Goal: Information Seeking & Learning: Learn about a topic

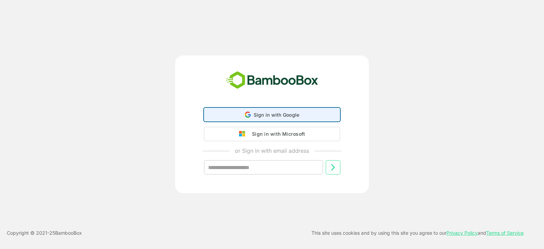
click at [268, 112] on span "Sign in with Google" at bounding box center [276, 115] width 46 height 6
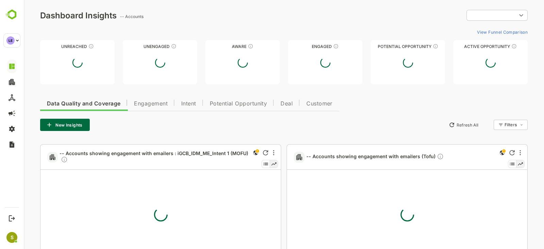
type input "**********"
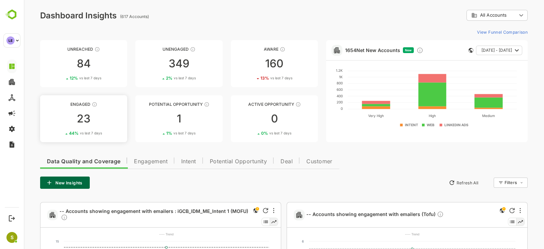
click at [105, 122] on div "23" at bounding box center [83, 118] width 87 height 11
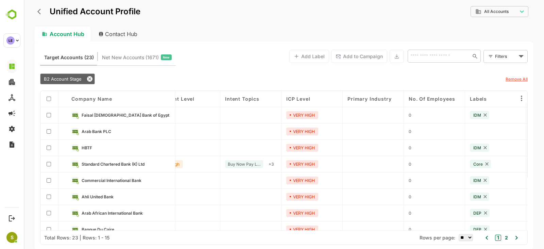
scroll to position [0, 138]
click at [90, 115] on span "Faisal Islamic Bank of Egypt" at bounding box center [126, 114] width 88 height 5
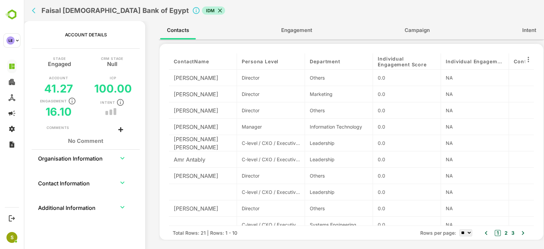
click at [288, 23] on button "Engagement" at bounding box center [296, 30] width 45 height 16
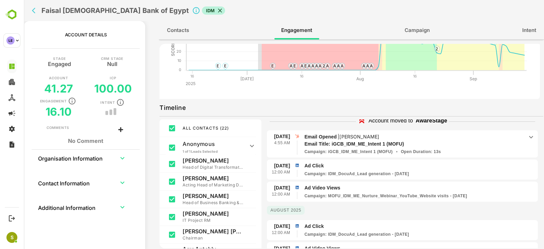
scroll to position [0, 0]
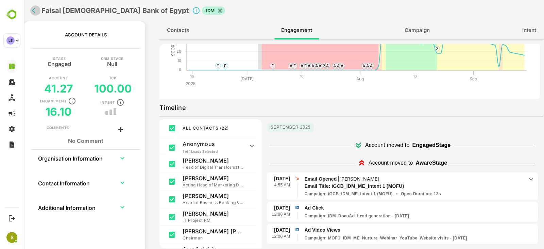
click at [37, 11] on icon "back" at bounding box center [35, 10] width 7 height 7
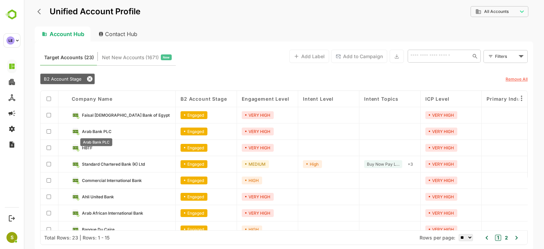
click at [107, 129] on span "Arab Bank PLC" at bounding box center [97, 131] width 30 height 5
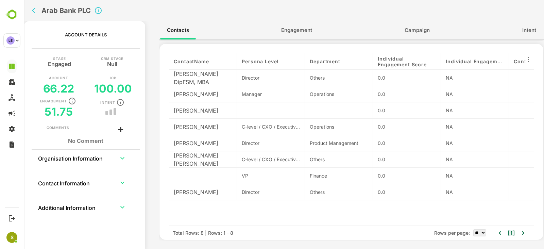
click at [31, 13] on button "back" at bounding box center [35, 10] width 10 height 10
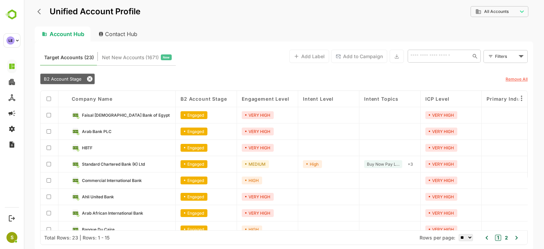
click at [31, 13] on div "**********" at bounding box center [284, 124] width 520 height 249
click at [43, 15] on icon "back" at bounding box center [40, 11] width 7 height 7
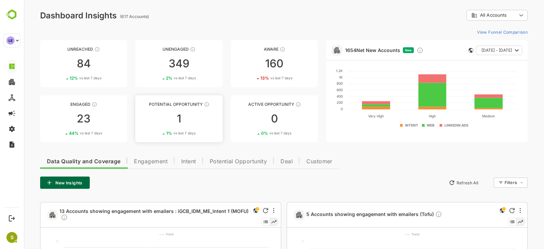
click at [189, 123] on div "1" at bounding box center [178, 118] width 87 height 11
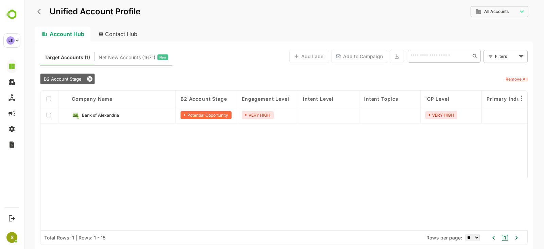
click at [147, 118] on link "Bank of Alexandria" at bounding box center [126, 114] width 89 height 7
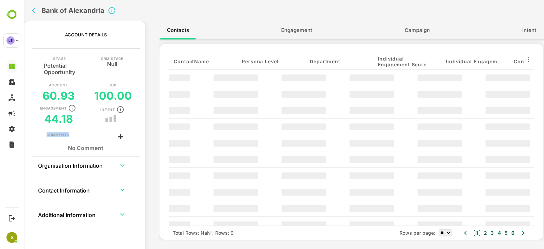
click at [147, 118] on div "Account Details Stage Potential Opportunity CRM Stage Null Account 60.93 ICP 10…" at bounding box center [284, 137] width 520 height 232
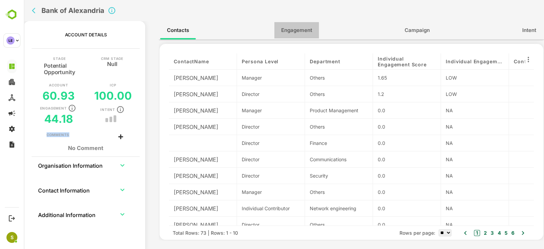
click at [289, 28] on span "Engagement" at bounding box center [296, 30] width 31 height 9
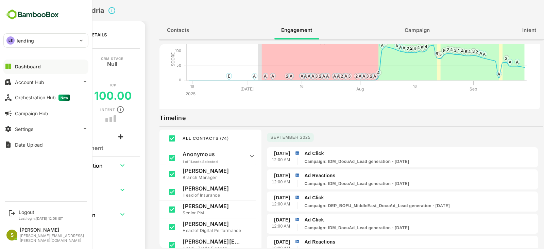
click at [41, 39] on div "LE lending" at bounding box center [42, 41] width 76 height 14
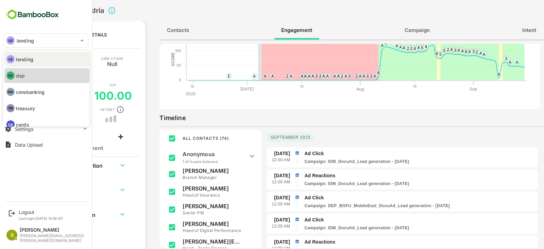
click at [36, 80] on li "DE dep" at bounding box center [46, 75] width 85 height 15
type input "***"
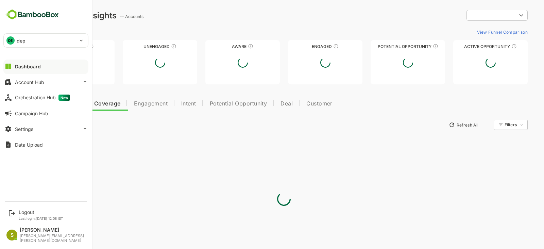
type input "**********"
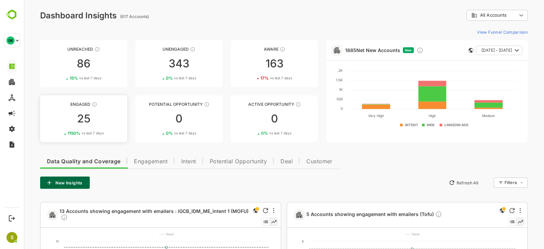
click at [82, 124] on div "25" at bounding box center [83, 118] width 87 height 11
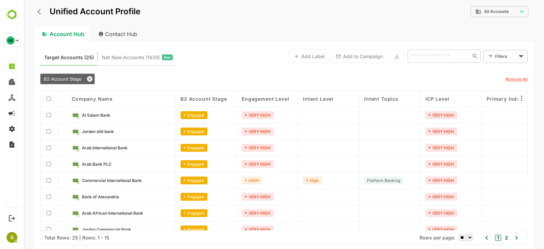
scroll to position [122, 0]
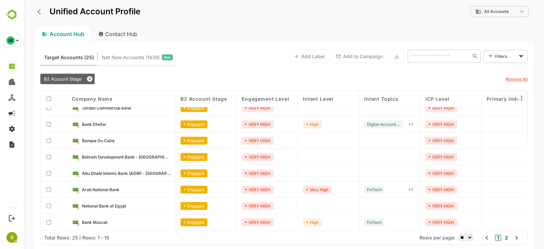
click at [41, 14] on icon "back" at bounding box center [40, 11] width 7 height 7
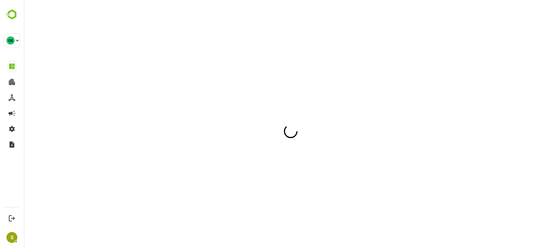
scroll to position [0, 0]
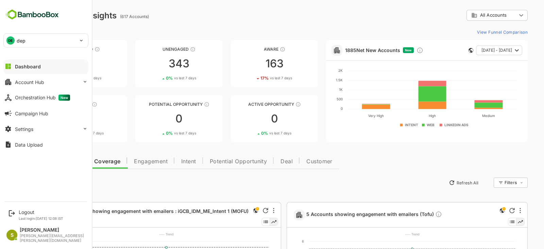
click at [53, 43] on div "DE dep" at bounding box center [42, 41] width 76 height 14
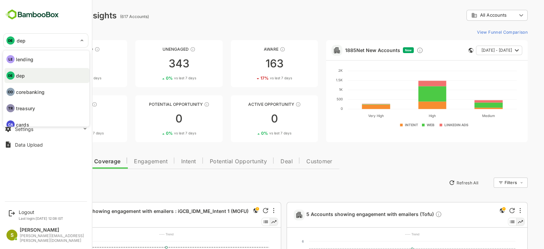
click at [36, 55] on li "LE lending" at bounding box center [46, 59] width 85 height 15
type input "*******"
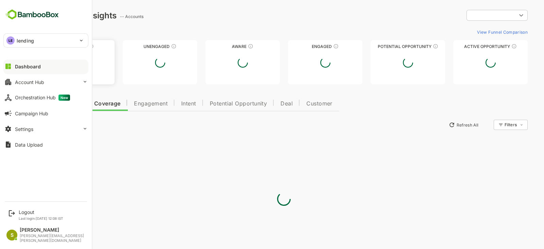
type input "**********"
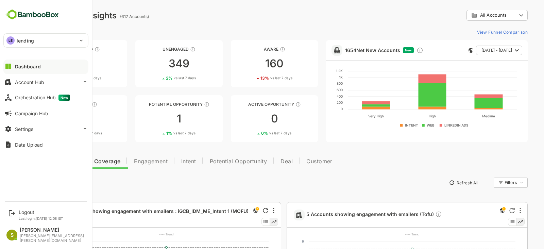
click at [123, 178] on div "New Insights Refresh All Filters ​" at bounding box center [283, 182] width 487 height 12
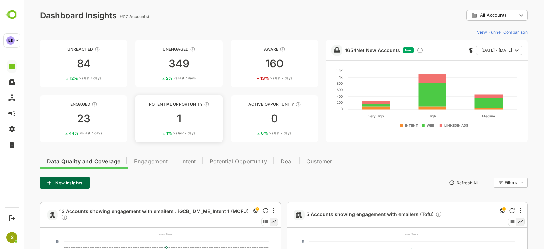
click at [189, 116] on div "1" at bounding box center [178, 118] width 87 height 11
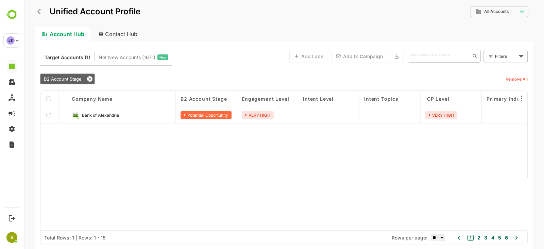
click at [37, 7] on button "back" at bounding box center [41, 11] width 10 height 10
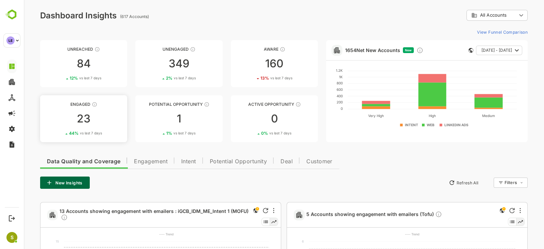
click at [83, 106] on div "Engaged" at bounding box center [83, 104] width 87 height 5
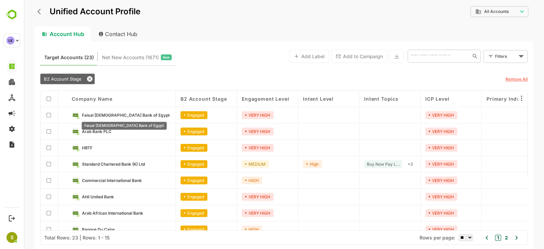
click at [103, 113] on span "Faisal Islamic Bank of Egypt" at bounding box center [126, 114] width 88 height 5
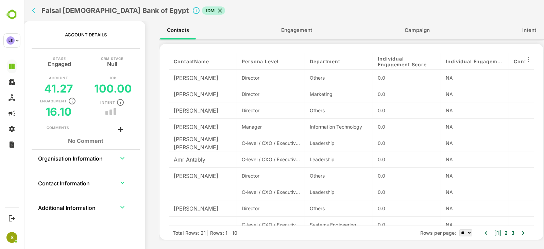
click at [298, 39] on div "Contacts Engagement Campaign Intent" at bounding box center [351, 30] width 385 height 18
click at [298, 35] on button "Engagement" at bounding box center [296, 30] width 45 height 16
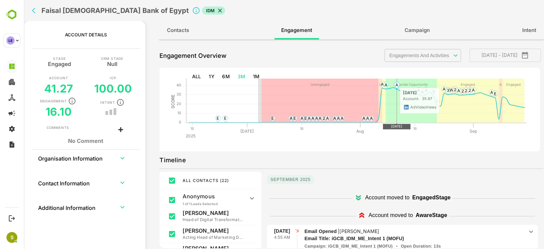
click at [396, 84] on text "A" at bounding box center [396, 84] width 3 height 5
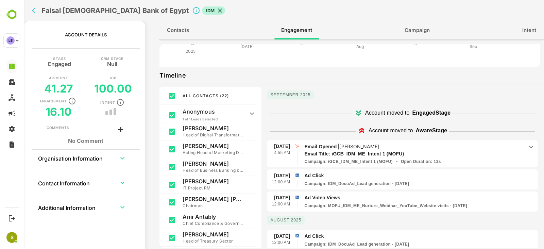
click at [369, 145] on p "Khaled Reyad" at bounding box center [359, 146] width 40 height 6
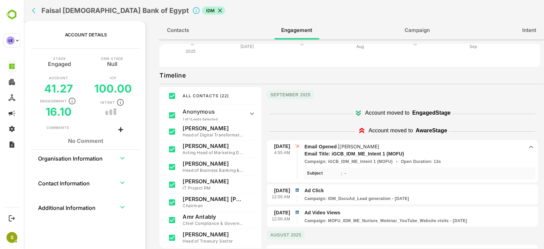
click at [35, 14] on button "back" at bounding box center [35, 10] width 10 height 10
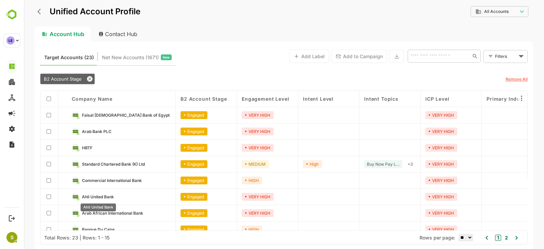
click at [110, 197] on span "Ahli United Bank" at bounding box center [98, 196] width 32 height 5
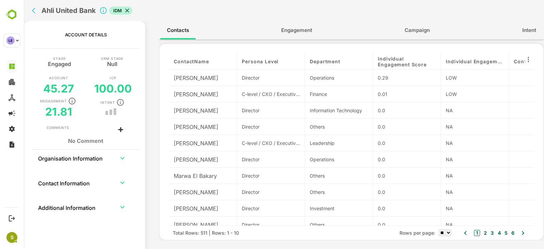
click at [292, 35] on button "Engagement" at bounding box center [296, 30] width 45 height 16
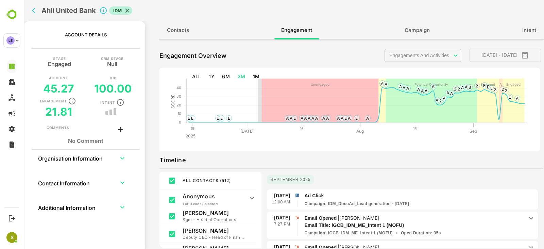
scroll to position [42, 0]
